Goal: Task Accomplishment & Management: Manage account settings

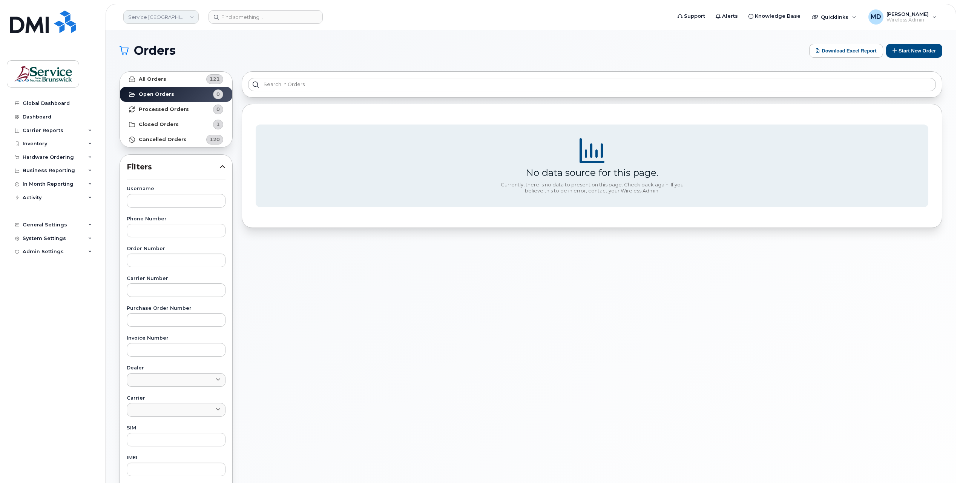
click at [180, 18] on link "Service New Brunswick (SNB)" at bounding box center [160, 17] width 75 height 14
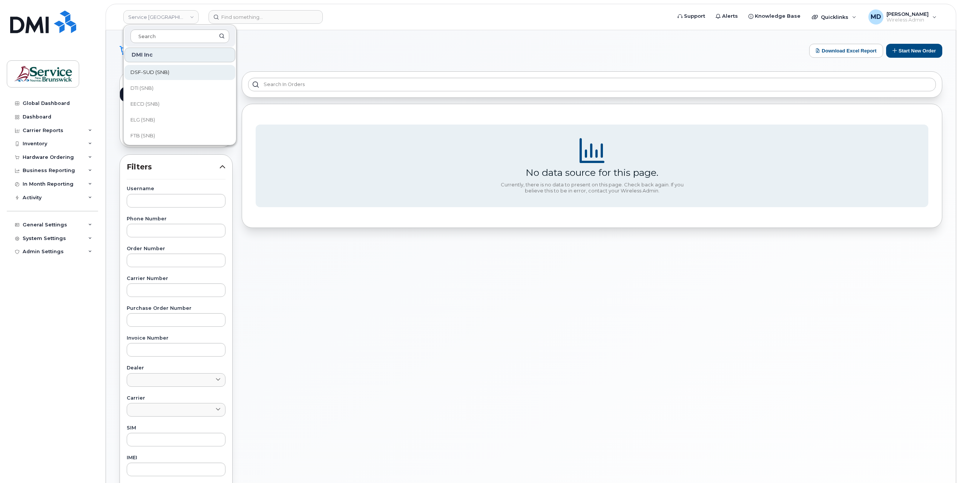
scroll to position [251, 0]
click at [167, 87] on link "KLC (SNB)" at bounding box center [179, 89] width 111 height 15
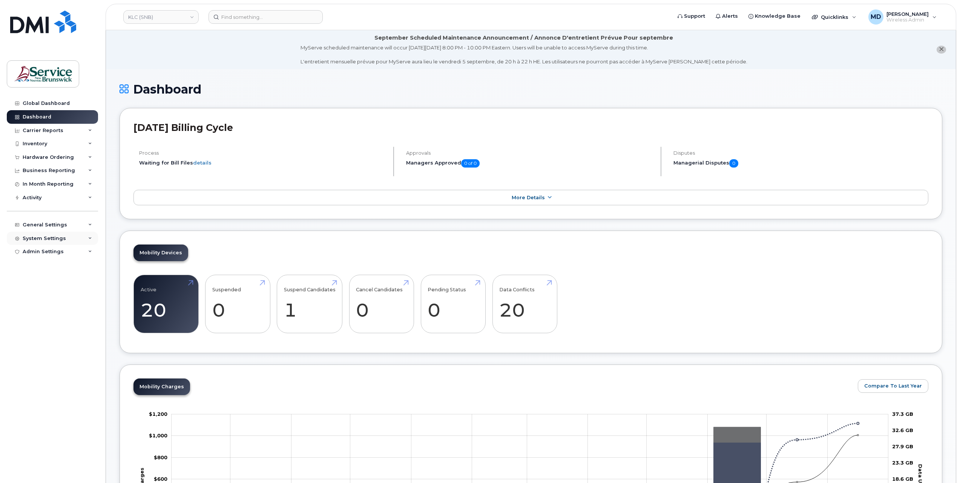
click at [48, 239] on div "System Settings" at bounding box center [44, 238] width 43 height 6
click at [41, 354] on link "Users" at bounding box center [59, 353] width 78 height 14
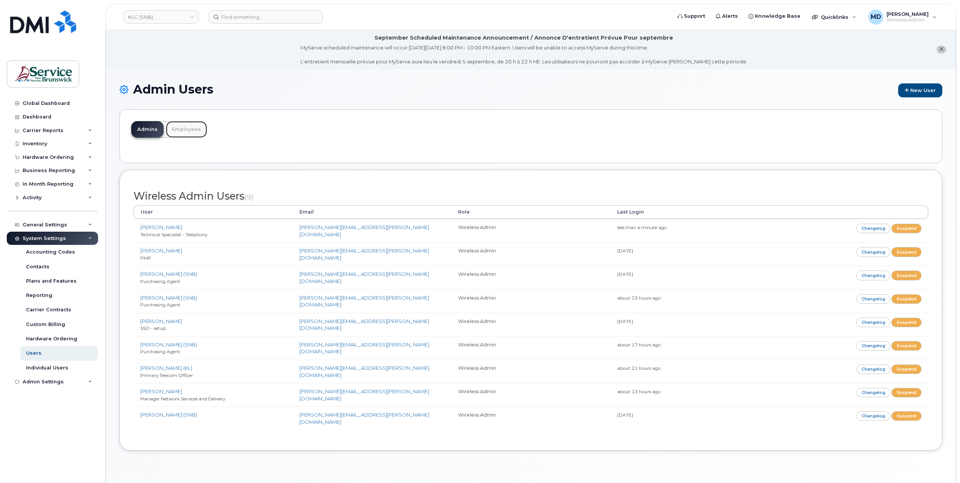
click at [176, 127] on link "Employees" at bounding box center [186, 129] width 41 height 17
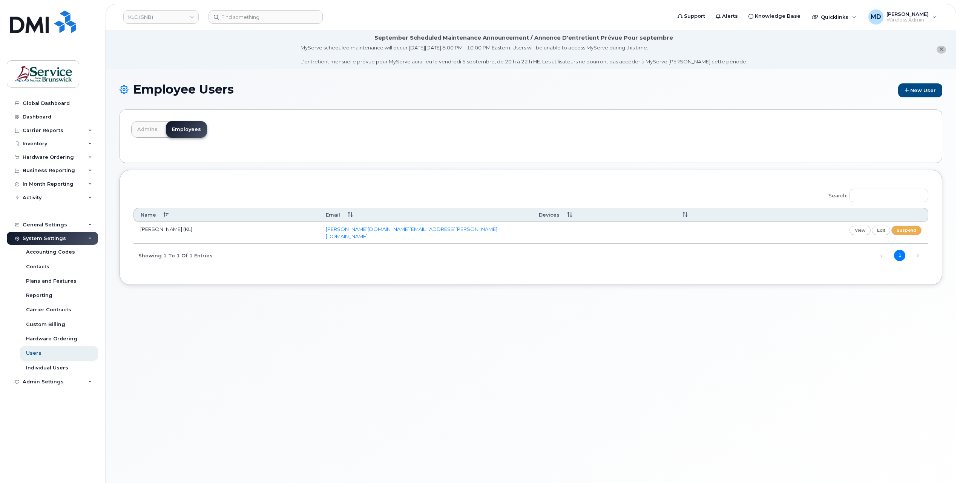
click at [171, 229] on td "[PERSON_NAME] (KL)" at bounding box center [226, 233] width 186 height 22
click at [885, 232] on link "edit" at bounding box center [881, 230] width 19 height 9
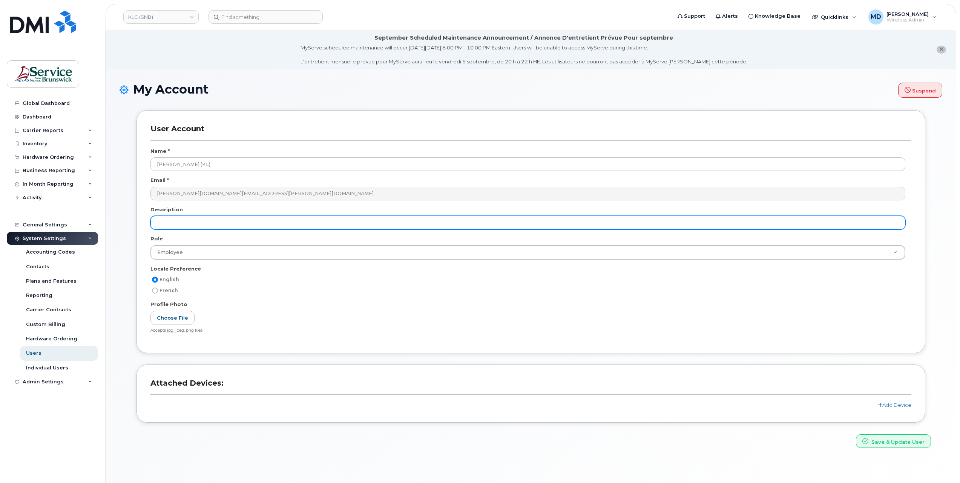
click at [193, 224] on input "text" at bounding box center [527, 223] width 755 height 14
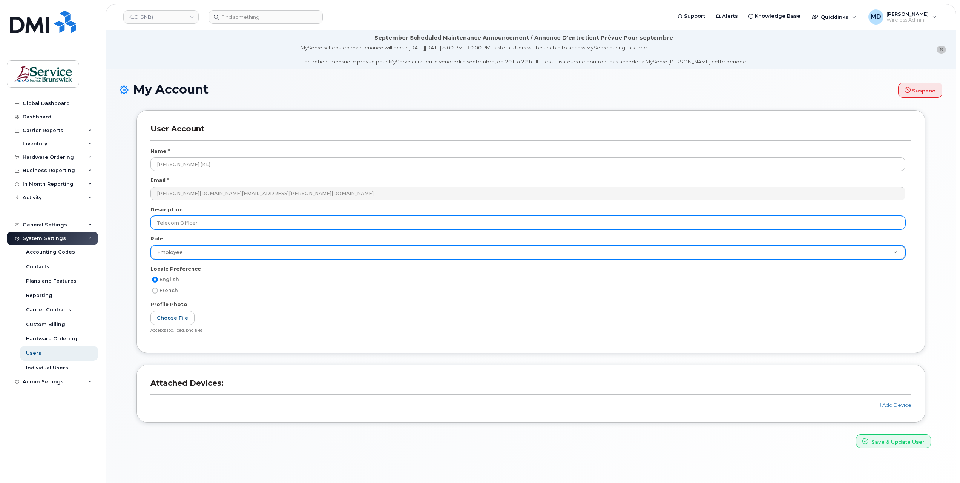
type input "Telecom Officer"
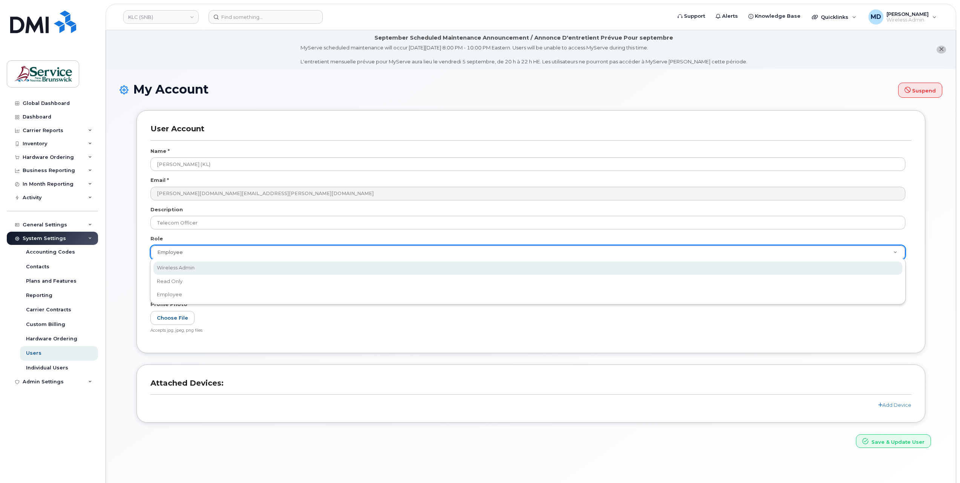
select select "wireless_admin"
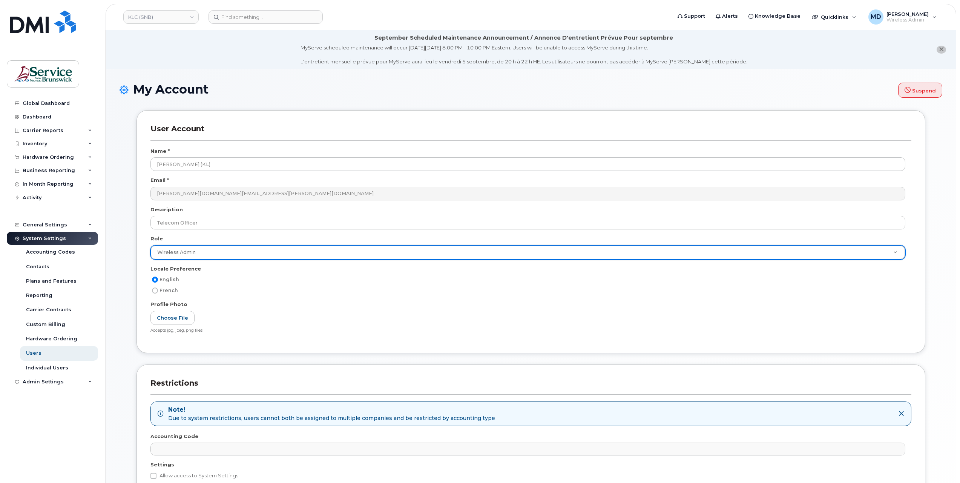
scroll to position [101, 0]
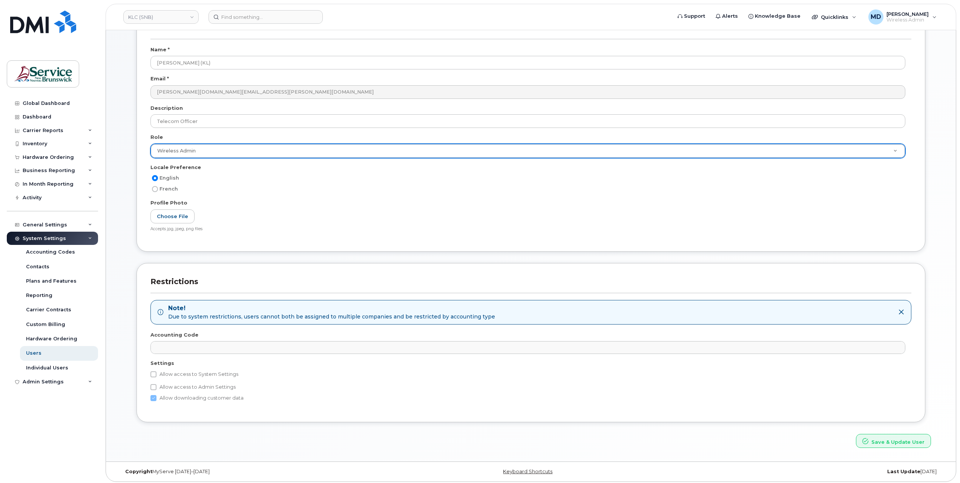
click at [218, 375] on label "Allow access to System Settings" at bounding box center [194, 374] width 88 height 9
click at [157, 375] on input "Allow access to System Settings" at bounding box center [153, 374] width 6 height 6
checkbox input "true"
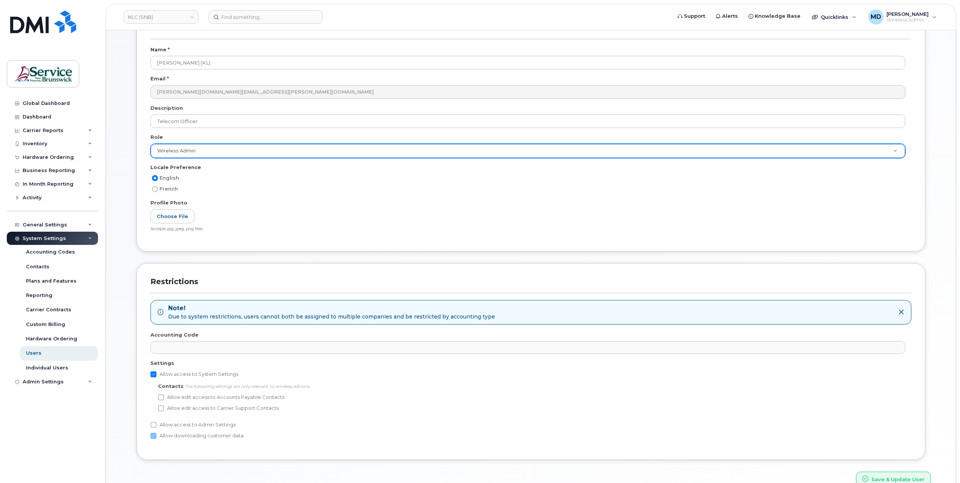
scroll to position [139, 0]
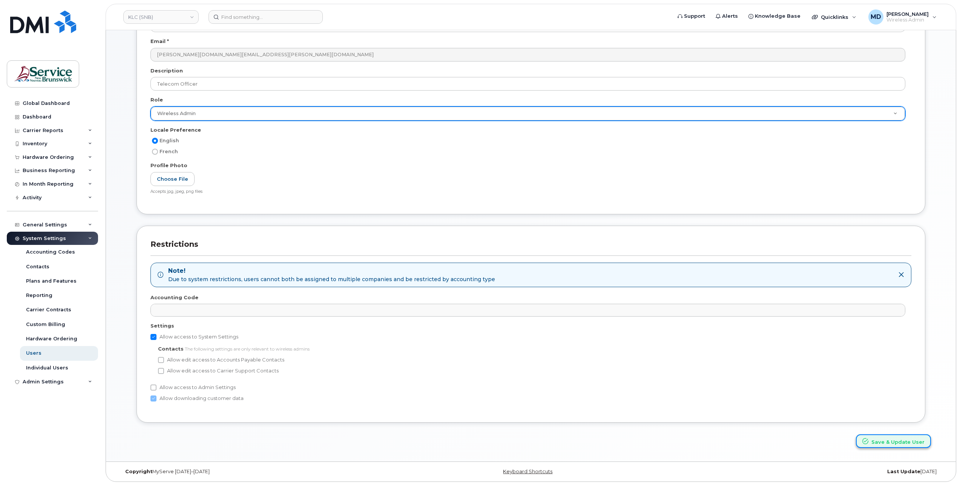
click at [903, 439] on button "Save & Update User" at bounding box center [893, 441] width 75 height 14
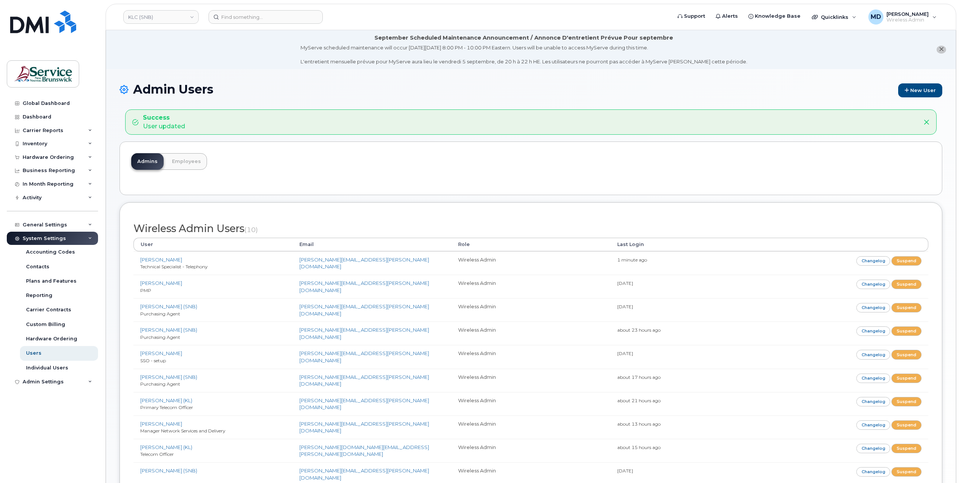
scroll to position [64, 0]
